Goal: Find specific page/section: Find specific page/section

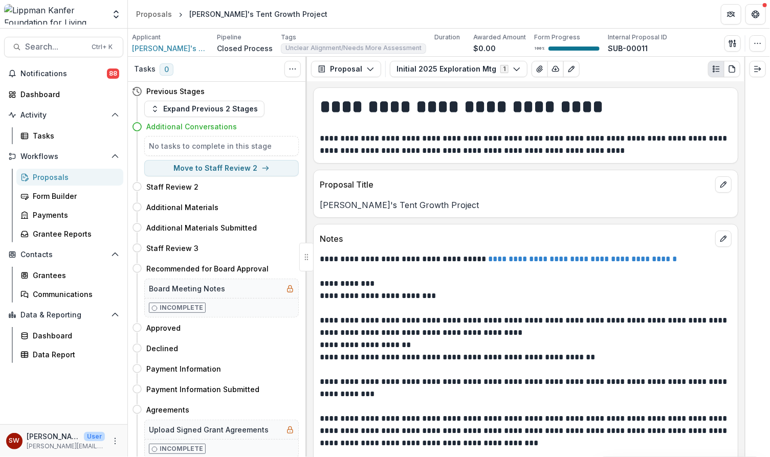
drag, startPoint x: 644, startPoint y: 15, endPoint x: 371, endPoint y: 24, distance: 273.4
click at [644, 15] on header "Proposals [PERSON_NAME]'s Tent Growth Project" at bounding box center [449, 14] width 642 height 28
click at [45, 47] on span "Search..." at bounding box center [55, 47] width 60 height 10
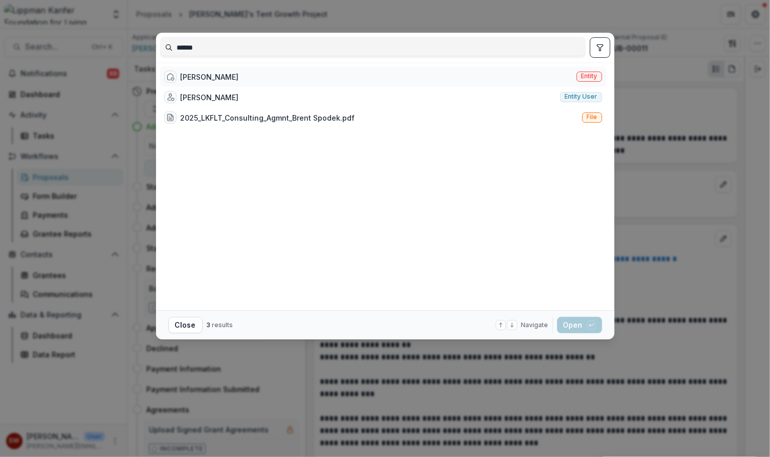
type input "******"
click at [221, 79] on div "[PERSON_NAME]" at bounding box center [210, 77] width 58 height 11
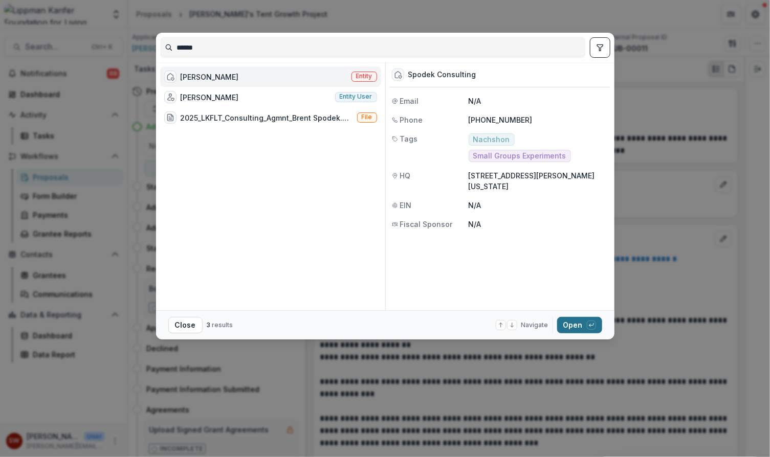
click at [578, 321] on button "Open with enter key" at bounding box center [579, 325] width 45 height 16
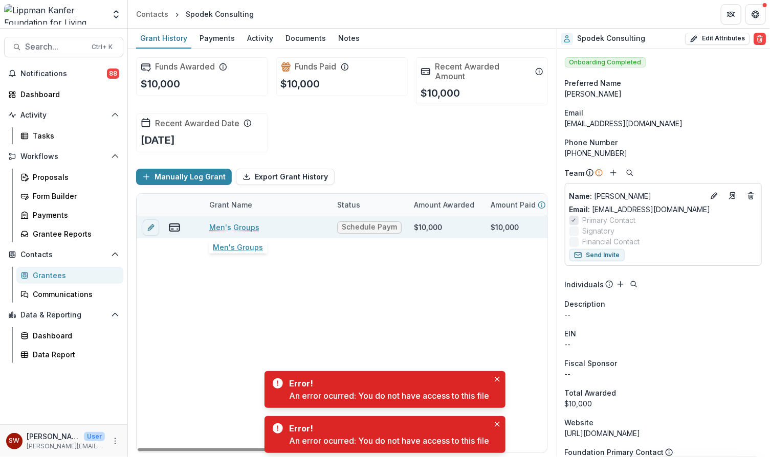
click at [229, 227] on link "Men's Groups" at bounding box center [234, 227] width 50 height 11
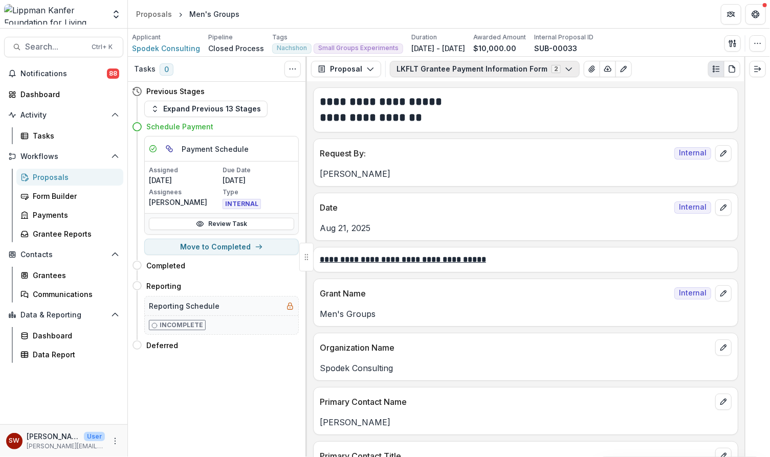
click at [466, 69] on button "LKFLT Grantee Payment Information Form 2" at bounding box center [485, 69] width 190 height 16
click at [589, 68] on icon "View Attached Files" at bounding box center [592, 69] width 6 height 6
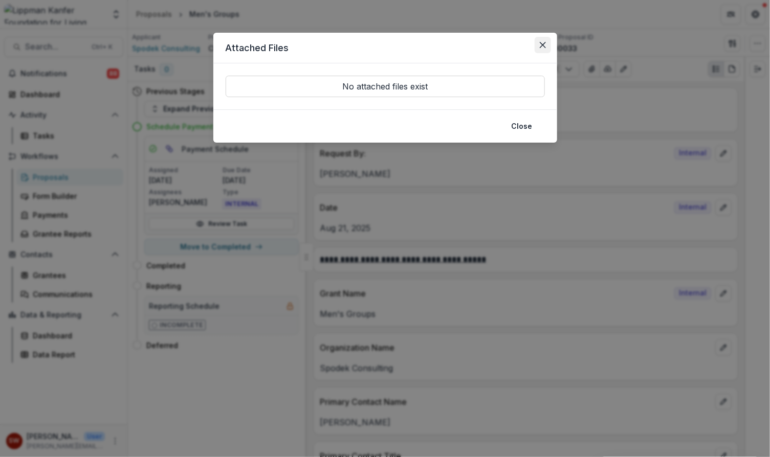
click at [538, 48] on button "Close" at bounding box center [543, 45] width 16 height 16
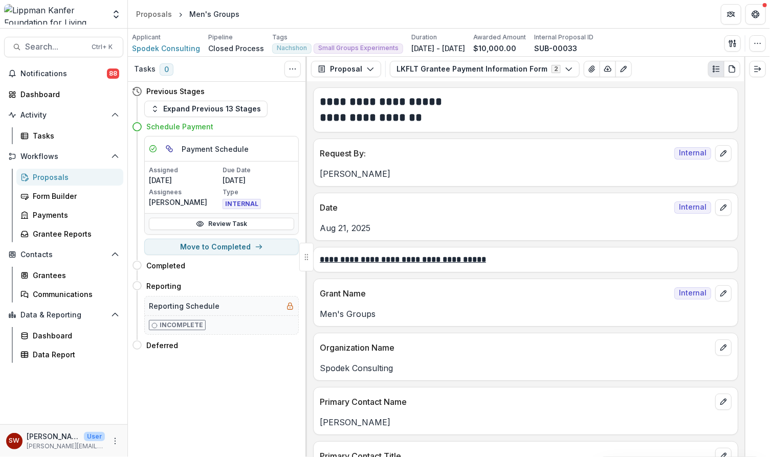
click at [756, 291] on div at bounding box center [758, 257] width 26 height 401
